Goal: Information Seeking & Learning: Learn about a topic

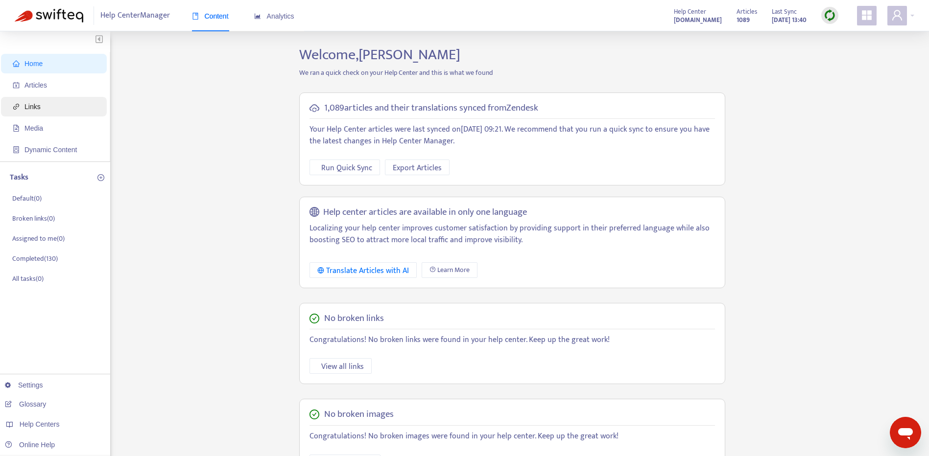
click at [77, 103] on span "Links" at bounding box center [56, 107] width 86 height 20
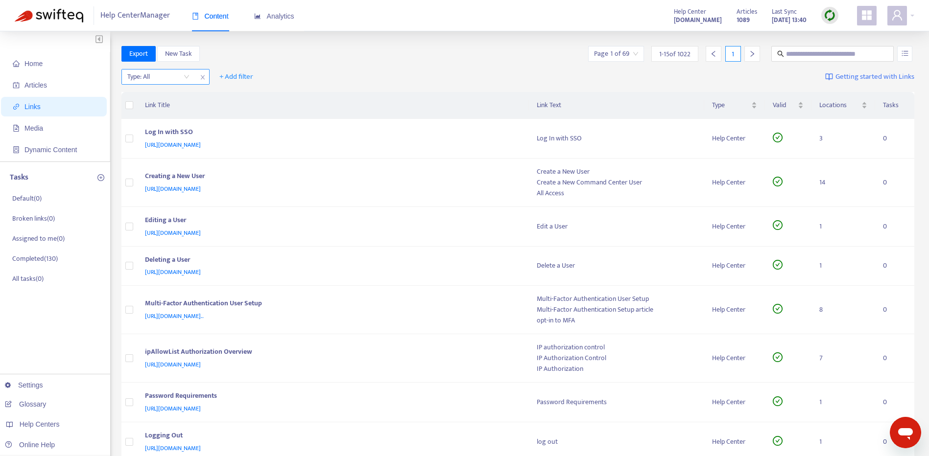
click at [188, 79] on input "search" at bounding box center [158, 77] width 62 height 15
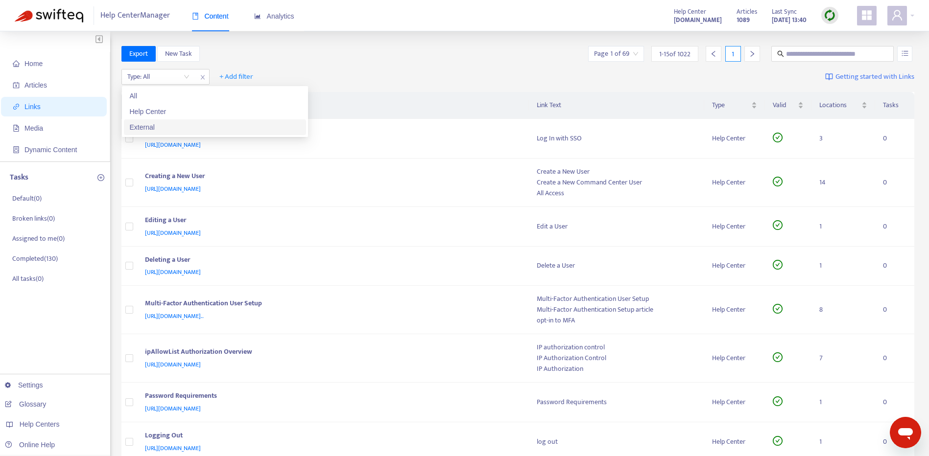
click at [181, 130] on div "External" at bounding box center [215, 127] width 170 height 11
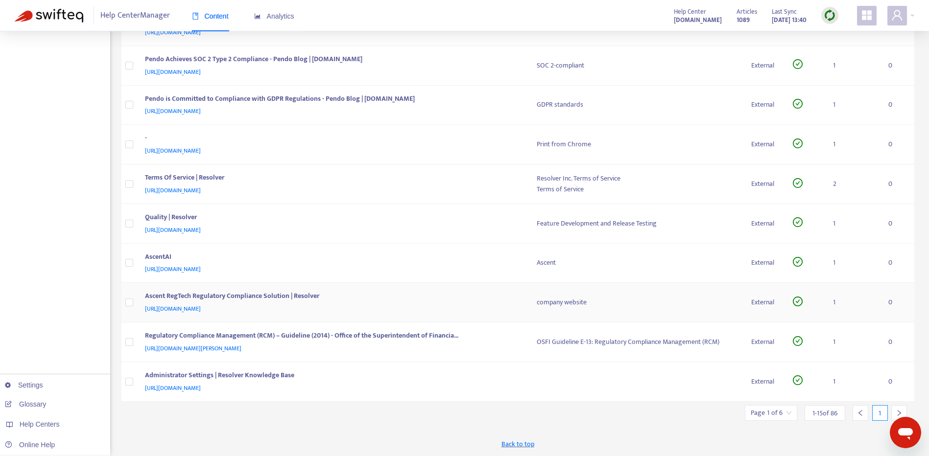
scroll to position [320, 0]
click at [900, 412] on icon "right" at bounding box center [898, 413] width 3 height 6
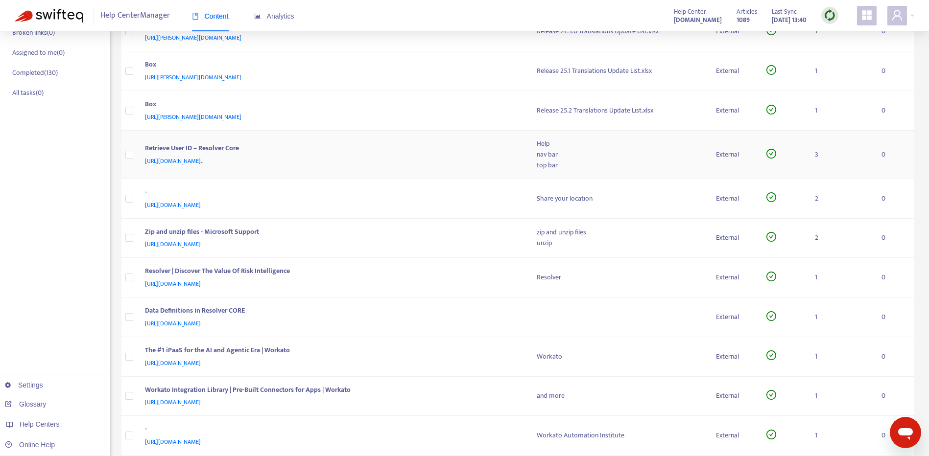
scroll to position [196, 0]
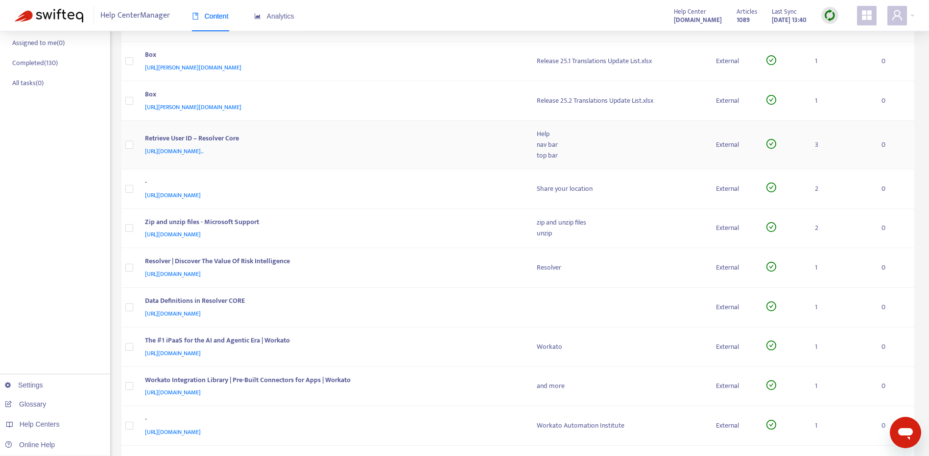
click at [479, 146] on div "[URL][DOMAIN_NAME].." at bounding box center [331, 151] width 373 height 11
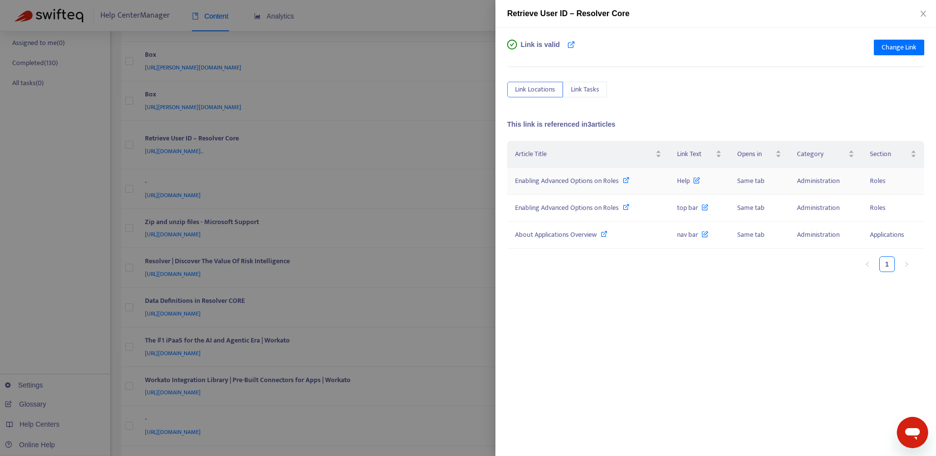
click at [561, 183] on span "Enabling Advanced Options on Roles" at bounding box center [567, 180] width 104 height 11
click at [555, 208] on span "Enabling Advanced Options on Roles" at bounding box center [567, 207] width 104 height 11
click at [570, 236] on span "About Applications Overview" at bounding box center [556, 234] width 82 height 11
click at [919, 18] on button "Close" at bounding box center [923, 13] width 14 height 9
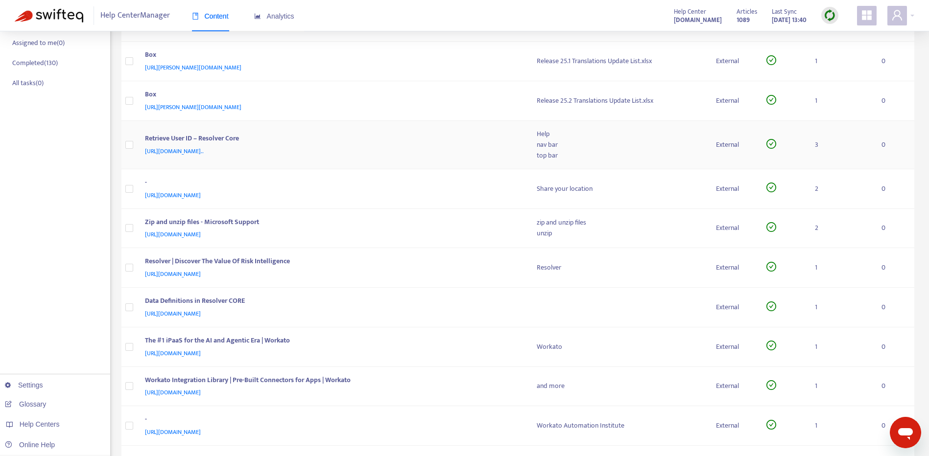
scroll to position [0, 0]
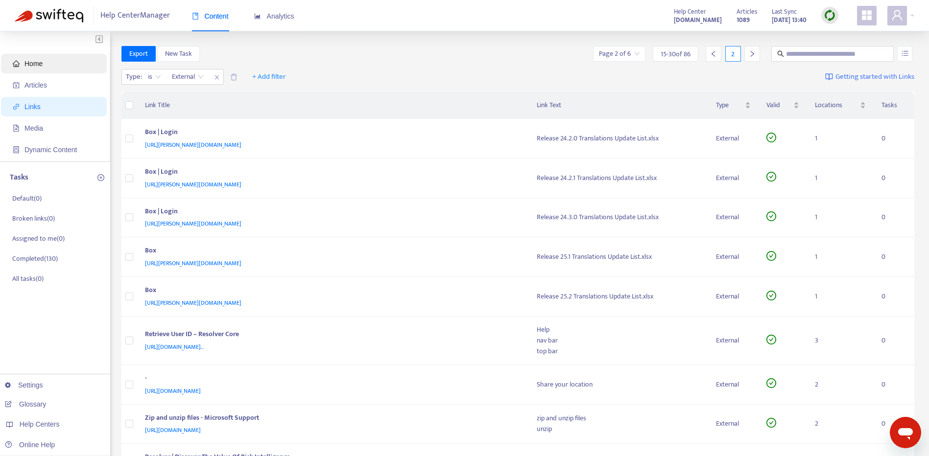
click at [46, 58] on span "Home" at bounding box center [56, 64] width 86 height 20
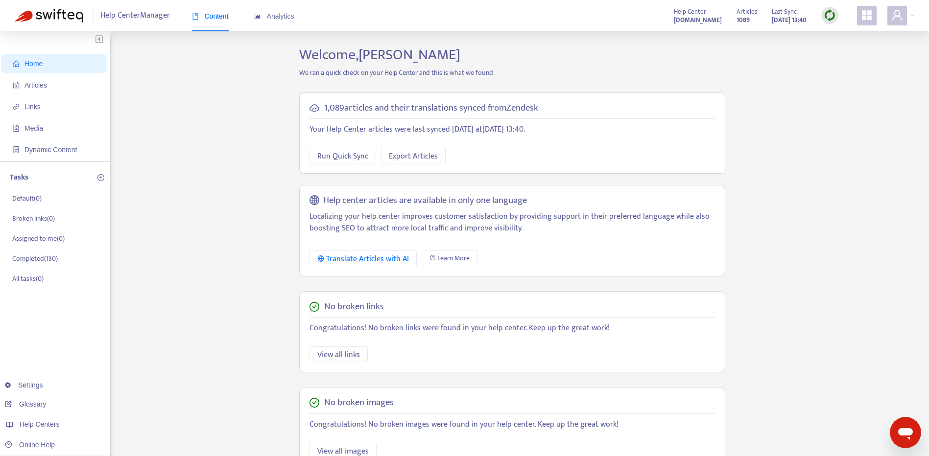
click at [830, 16] on img at bounding box center [829, 15] width 12 height 12
click at [842, 51] on link "Full Sync" at bounding box center [846, 51] width 35 height 11
drag, startPoint x: 484, startPoint y: 85, endPoint x: 480, endPoint y: 439, distance: 353.9
drag, startPoint x: 480, startPoint y: 439, endPoint x: 227, endPoint y: 157, distance: 378.9
click at [227, 157] on div "Home Articles Links Media Dynamic Content Tasks Default ( 0 ) Broken links ( 0 …" at bounding box center [464, 332] width 899 height 573
